Goal: Task Accomplishment & Management: Complete application form

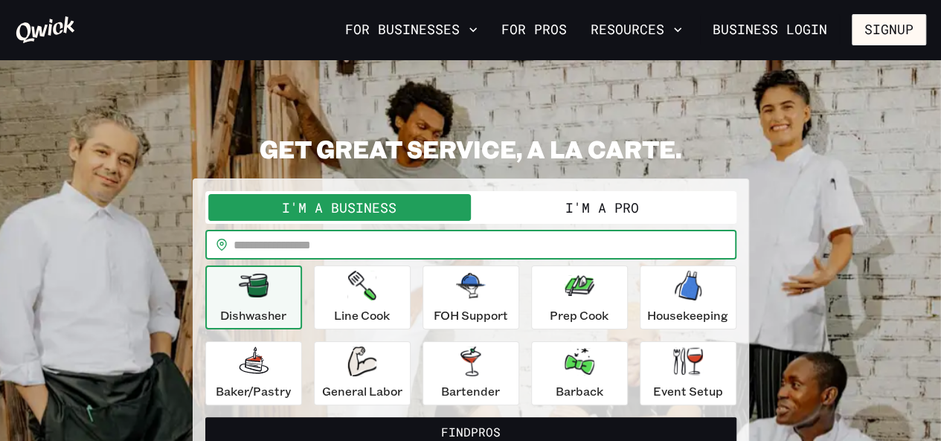
click at [324, 246] on input "text" at bounding box center [485, 245] width 503 height 30
type input "*****"
click at [205, 417] on button "Find Pros" at bounding box center [470, 432] width 531 height 30
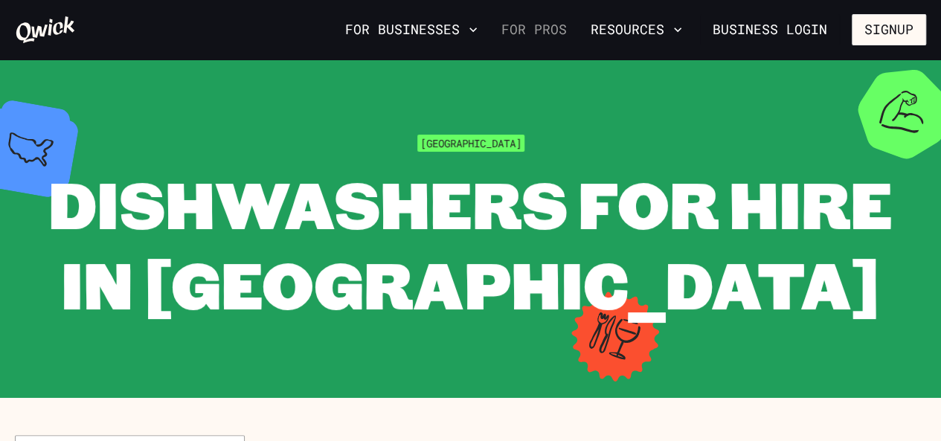
click at [543, 30] on link "For Pros" at bounding box center [533, 29] width 77 height 25
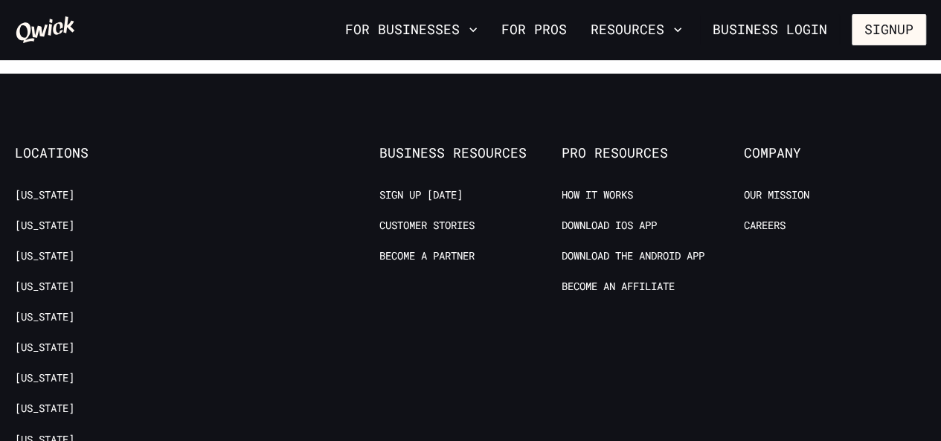
scroll to position [2826, 0]
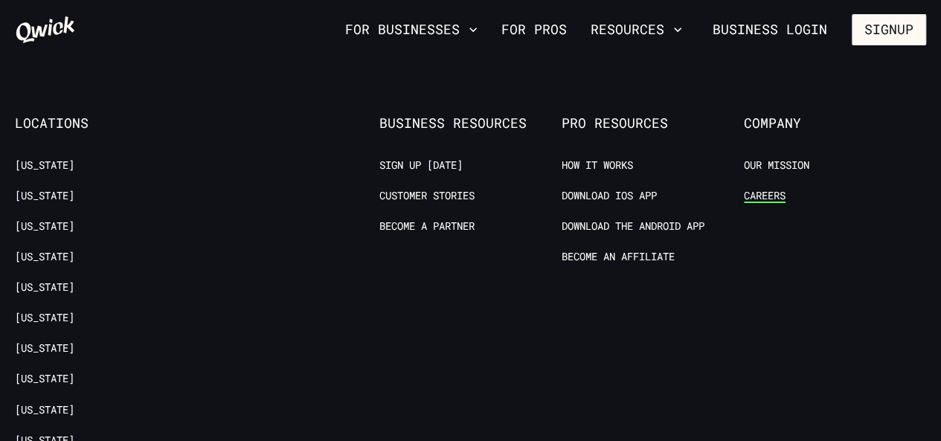
click at [765, 191] on link "Careers" at bounding box center [765, 196] width 42 height 14
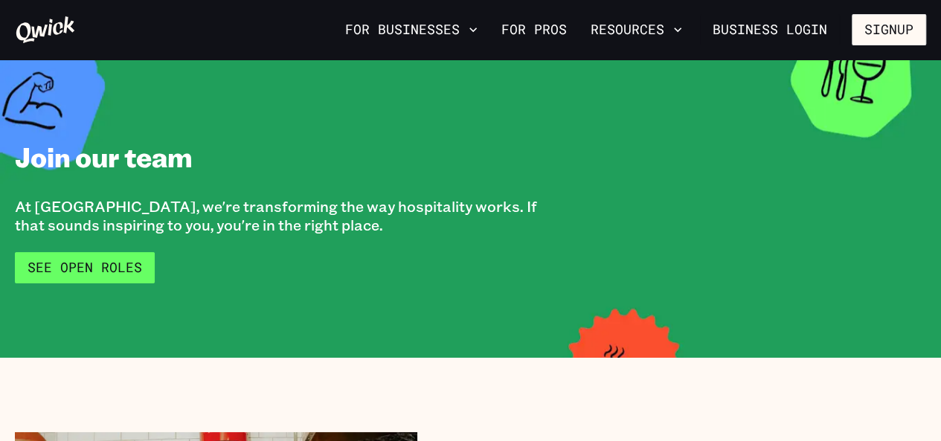
click at [92, 260] on link "See Open Roles" at bounding box center [85, 267] width 140 height 31
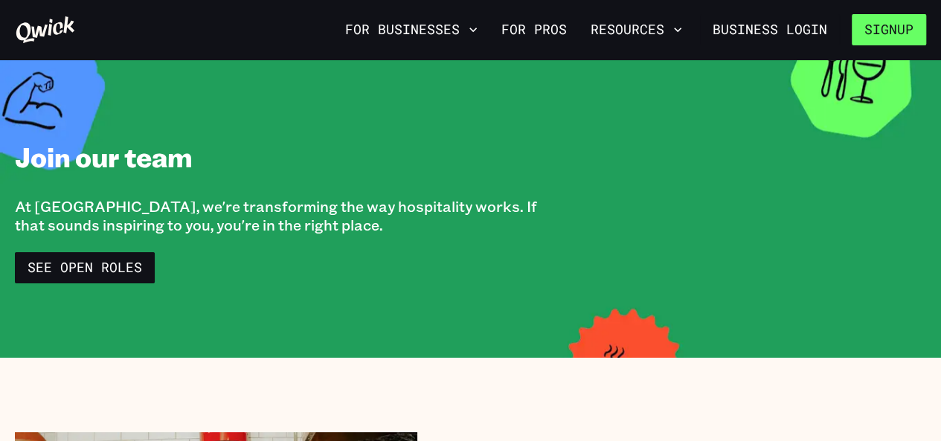
click at [891, 30] on button "Signup" at bounding box center [889, 29] width 74 height 31
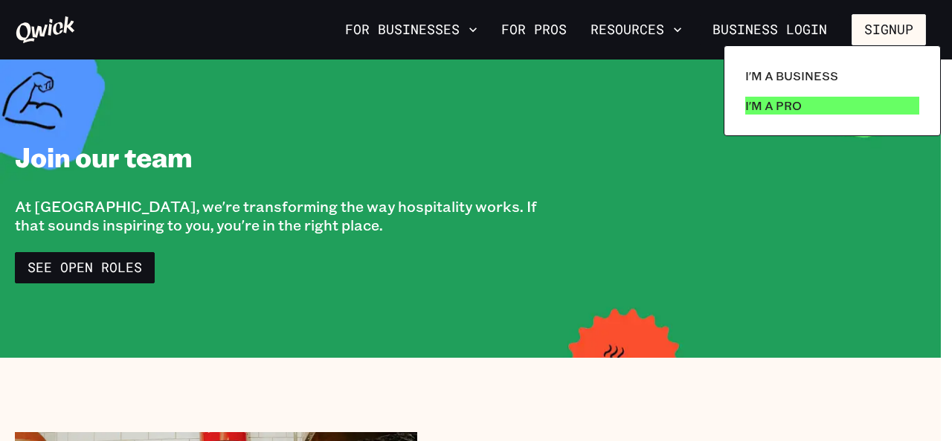
click at [787, 100] on p "I'm a Pro" at bounding box center [773, 106] width 57 height 18
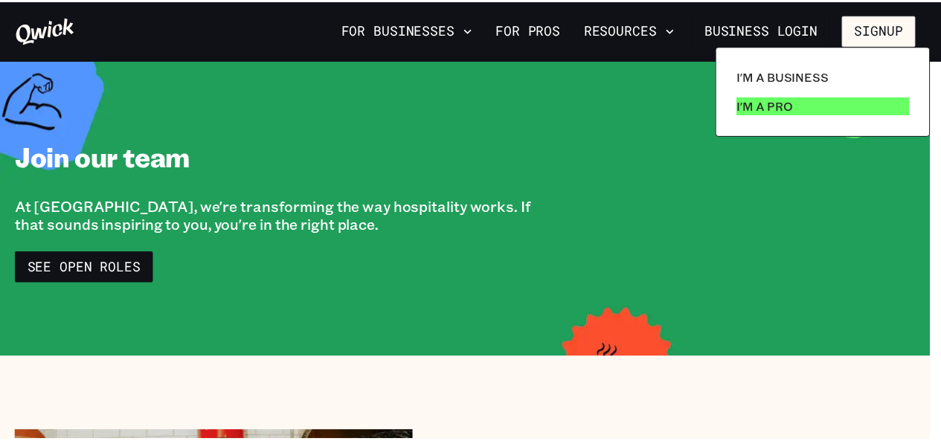
scroll to position [2826, 0]
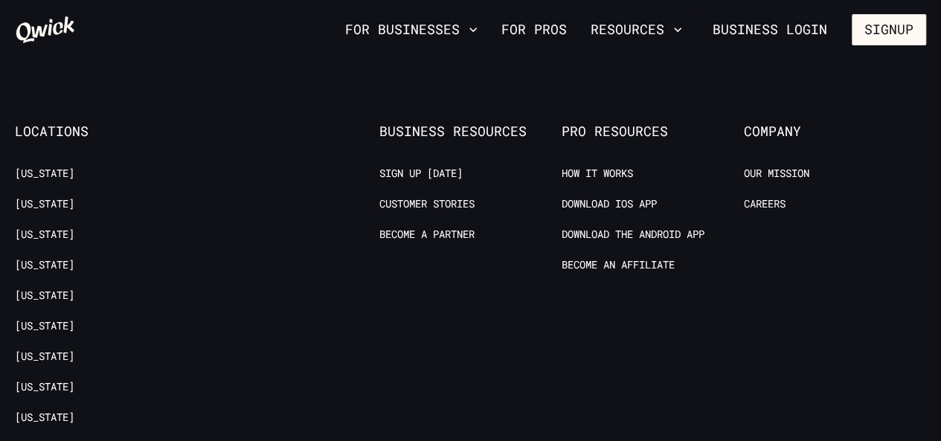
scroll to position [2752, 0]
